Goal: Check status: Check status

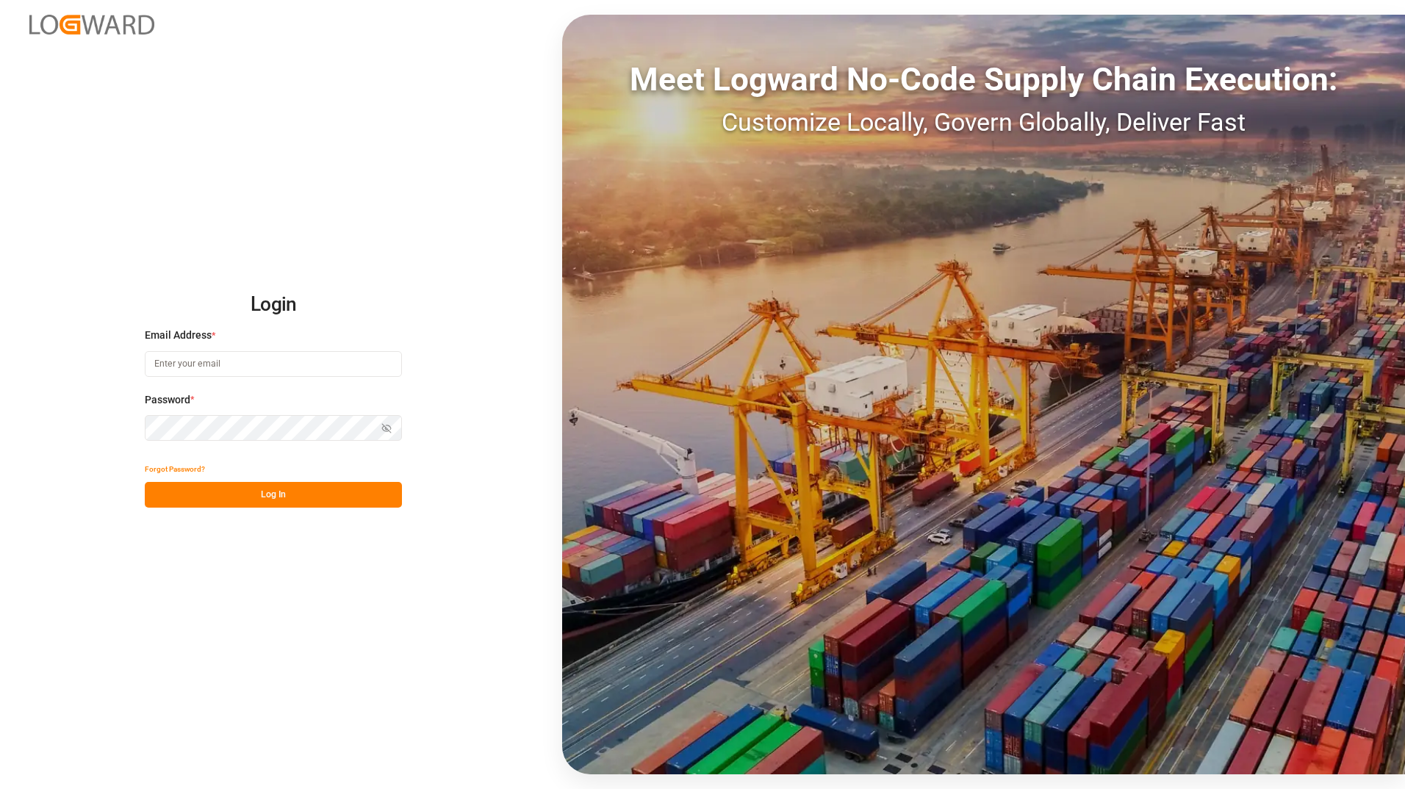
type input "benjamin.schwerthelm@melitta.de"
click at [301, 470] on div "Forgot Password?" at bounding box center [273, 469] width 257 height 26
click at [290, 498] on button "Log In" at bounding box center [273, 495] width 257 height 26
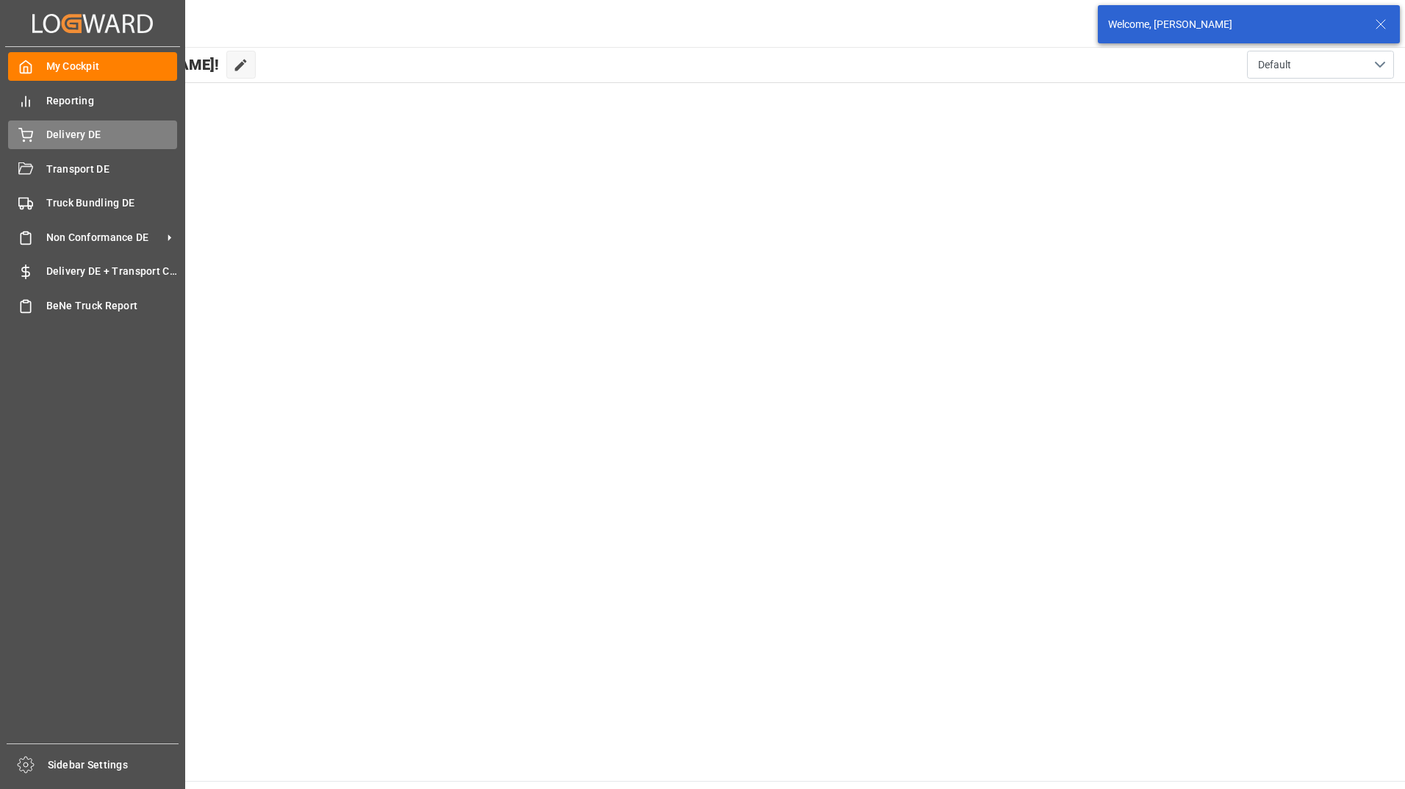
click at [62, 137] on span "Delivery DE" at bounding box center [112, 134] width 132 height 15
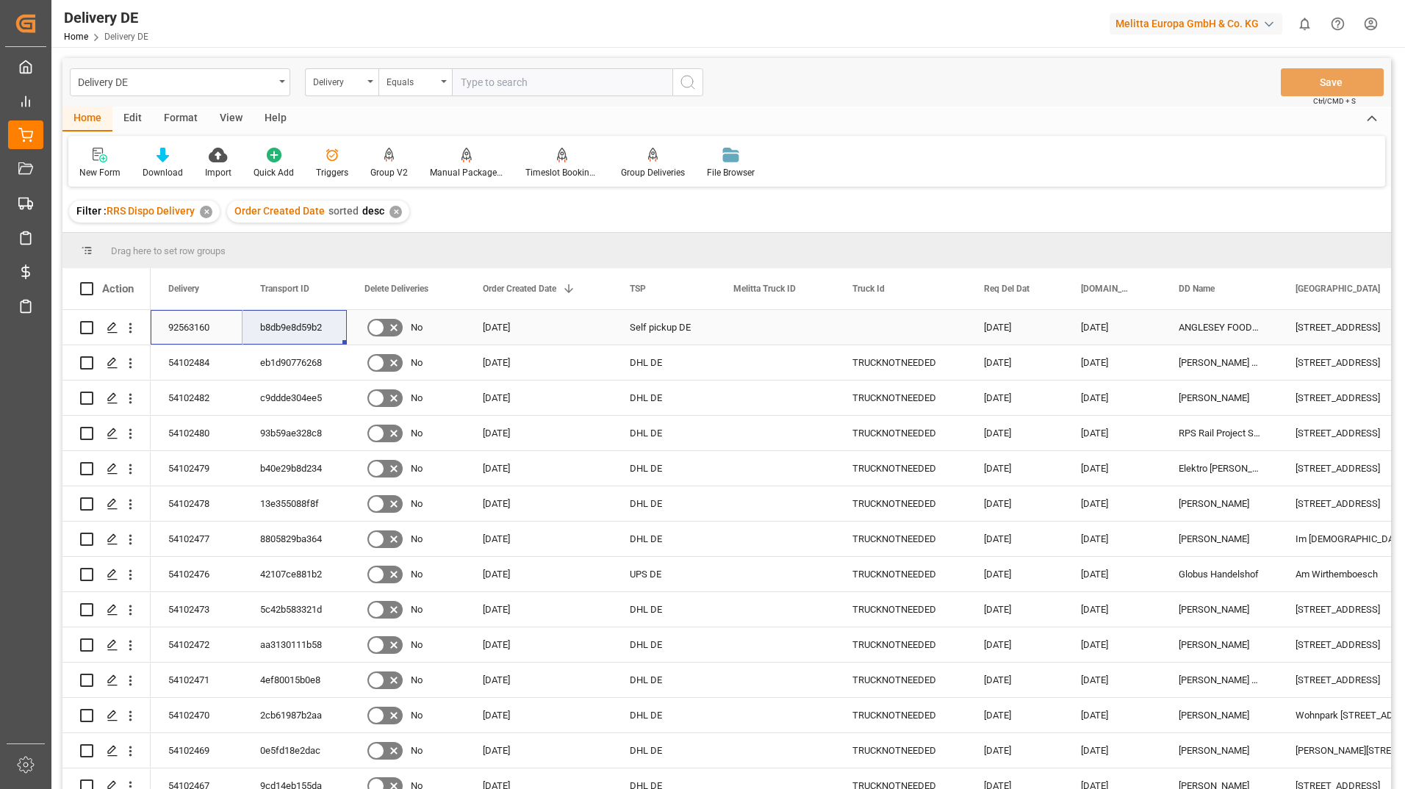
drag, startPoint x: 206, startPoint y: 323, endPoint x: 278, endPoint y: 326, distance: 71.3
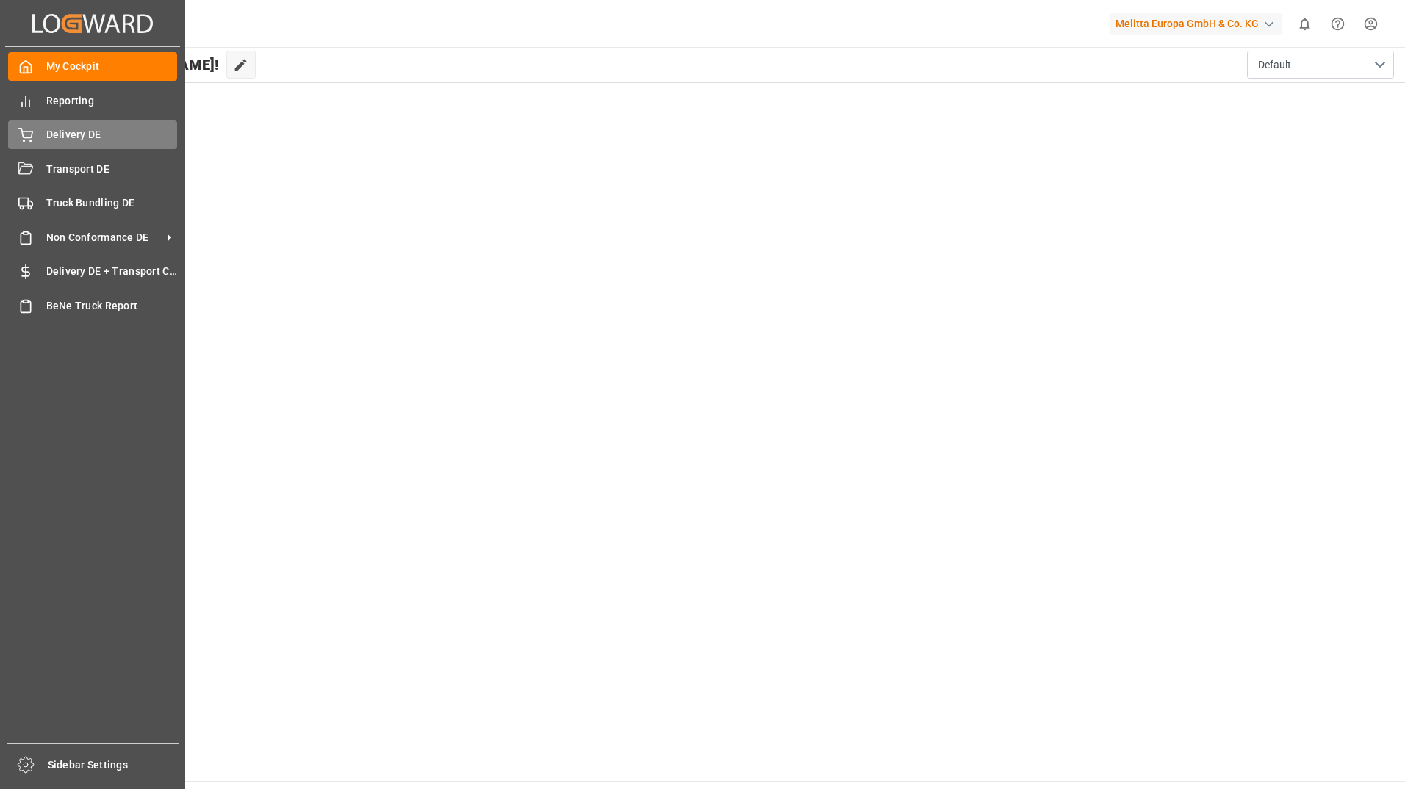
click at [77, 129] on span "Delivery DE" at bounding box center [112, 134] width 132 height 15
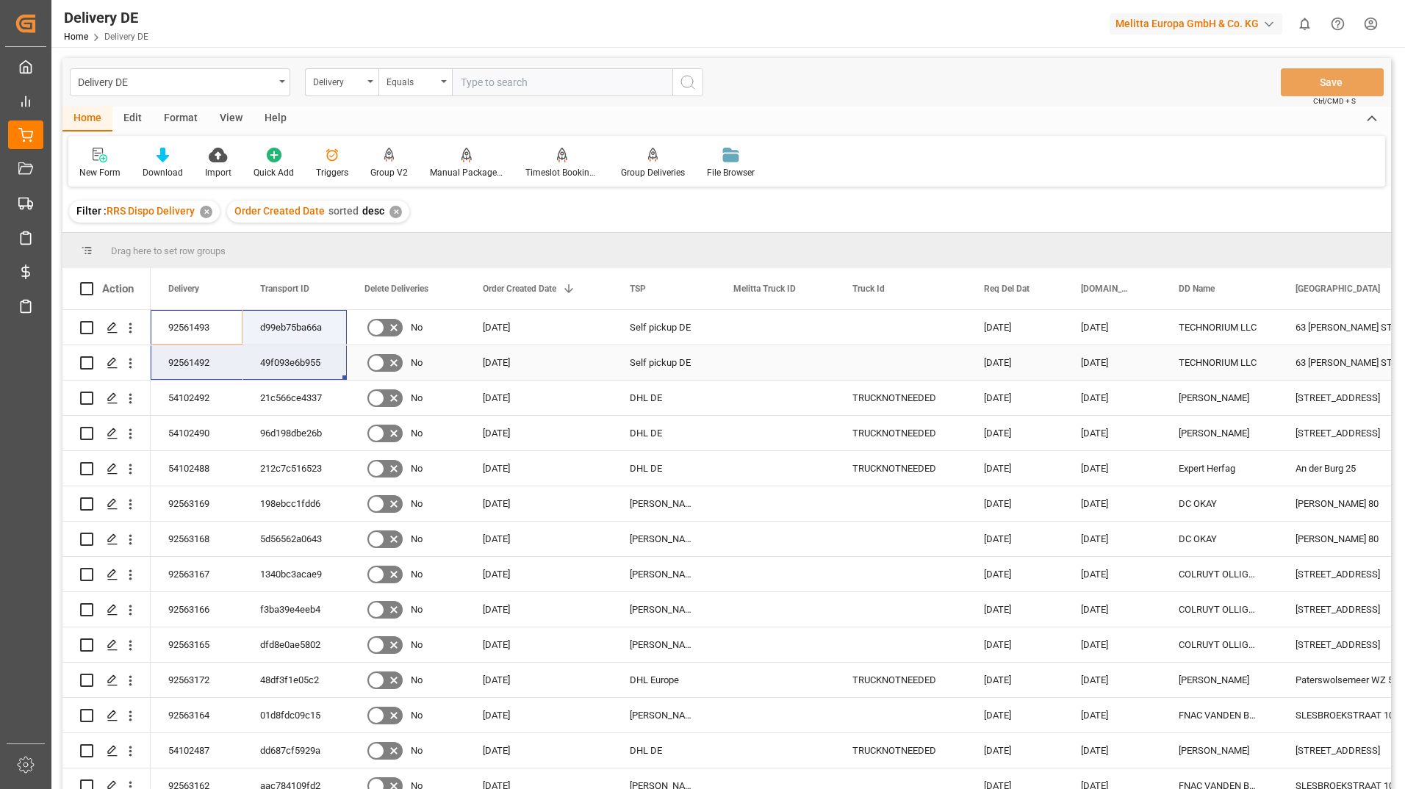
drag, startPoint x: 186, startPoint y: 318, endPoint x: 270, endPoint y: 356, distance: 92.4
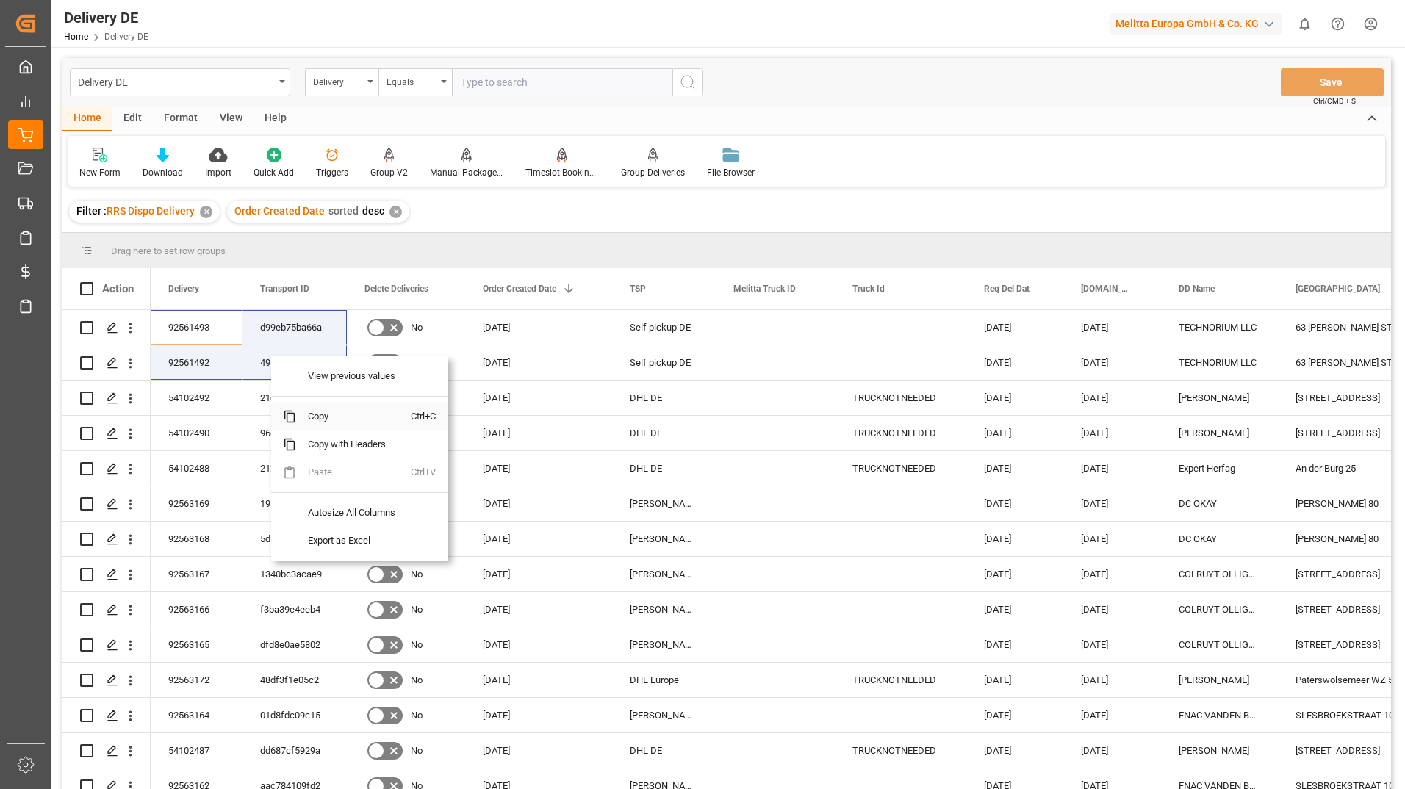
click at [326, 425] on span "Copy" at bounding box center [353, 417] width 115 height 28
